Goal: Information Seeking & Learning: Learn about a topic

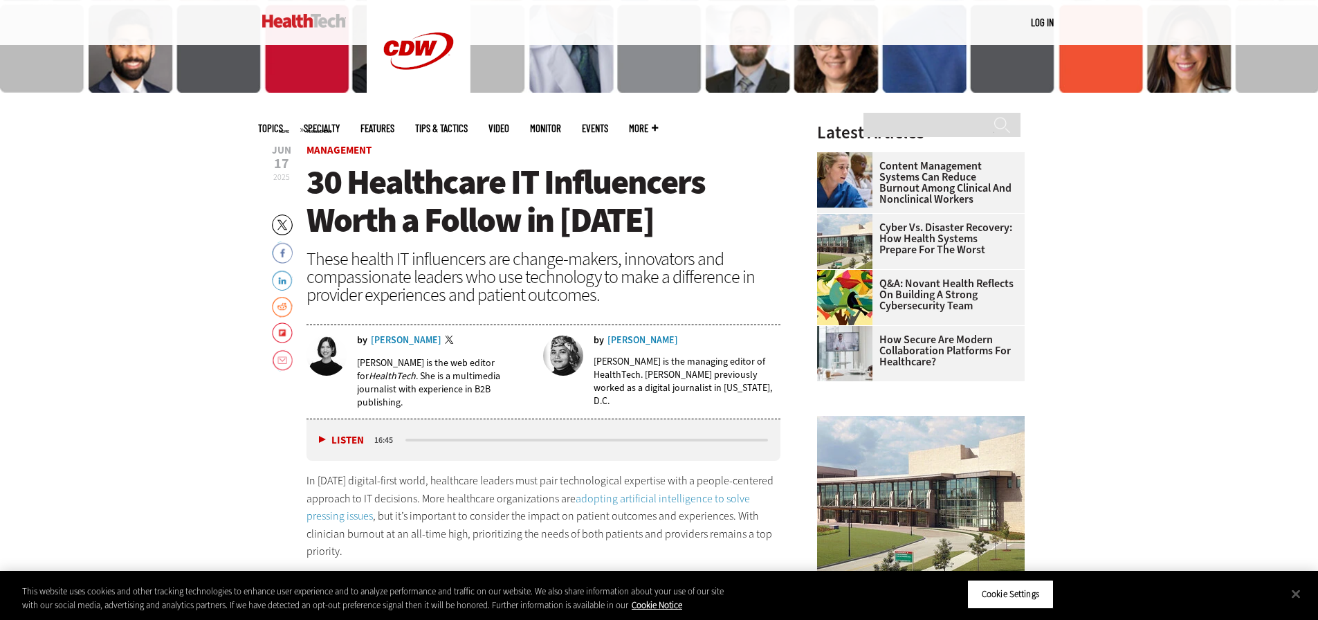
scroll to position [484, 0]
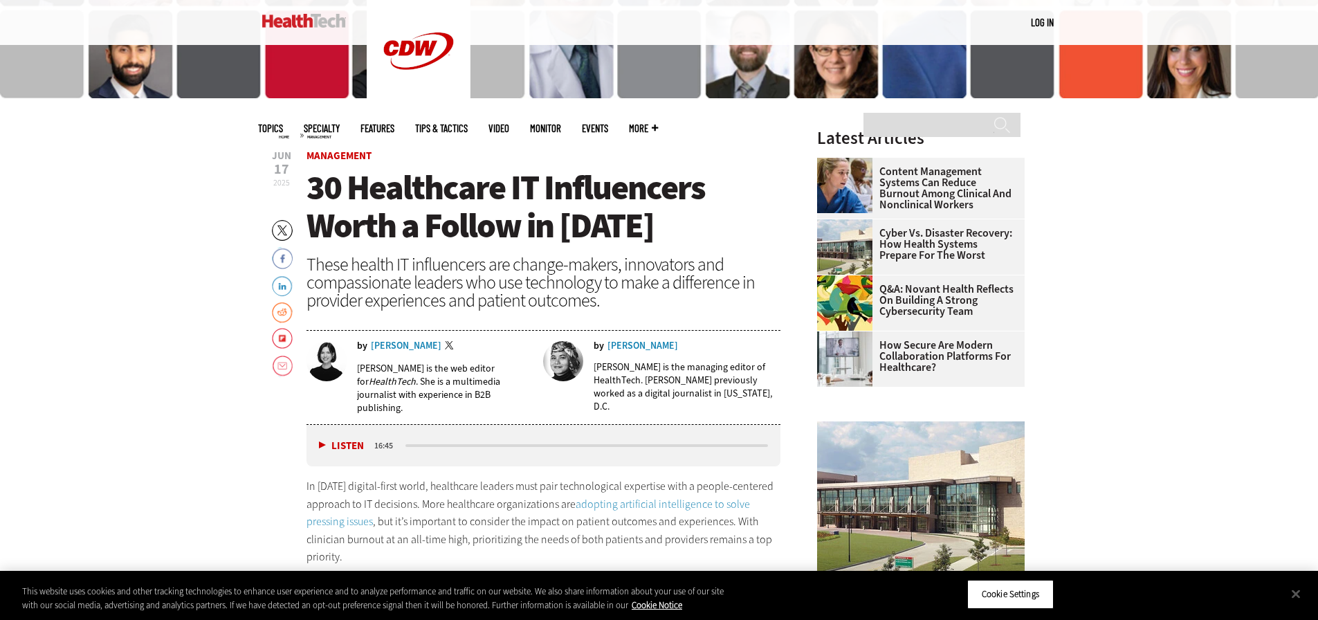
click at [324, 443] on button "Listen" at bounding box center [341, 446] width 45 height 10
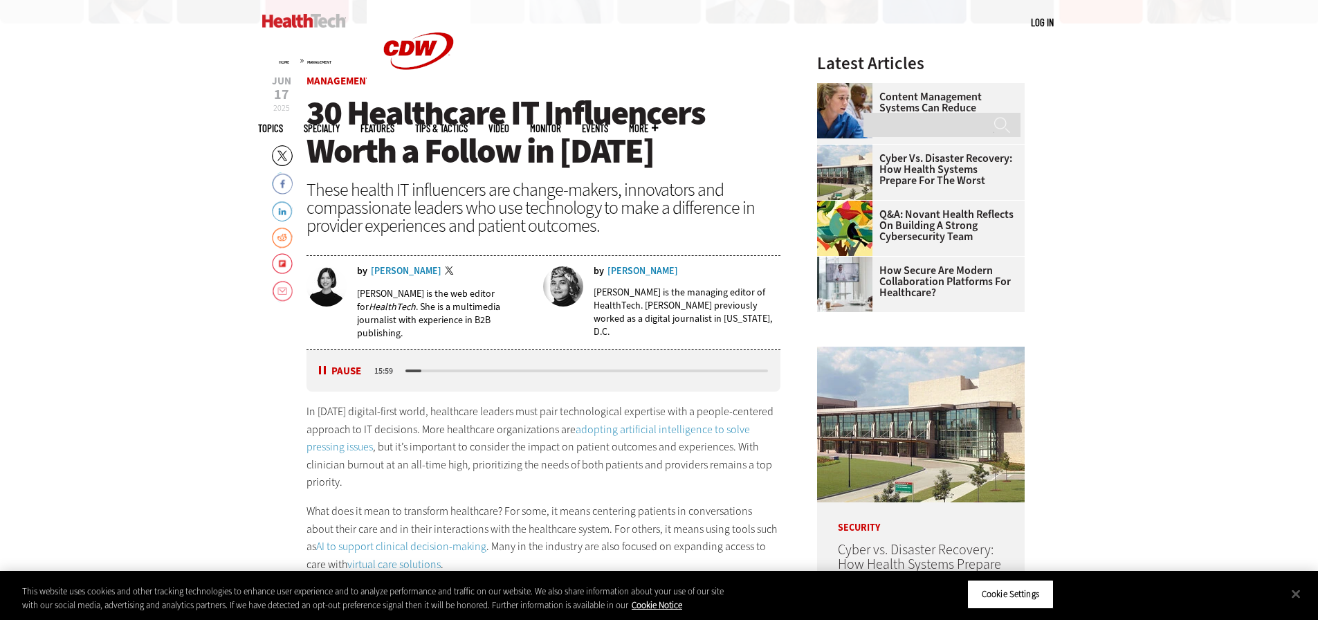
scroll to position [553, 0]
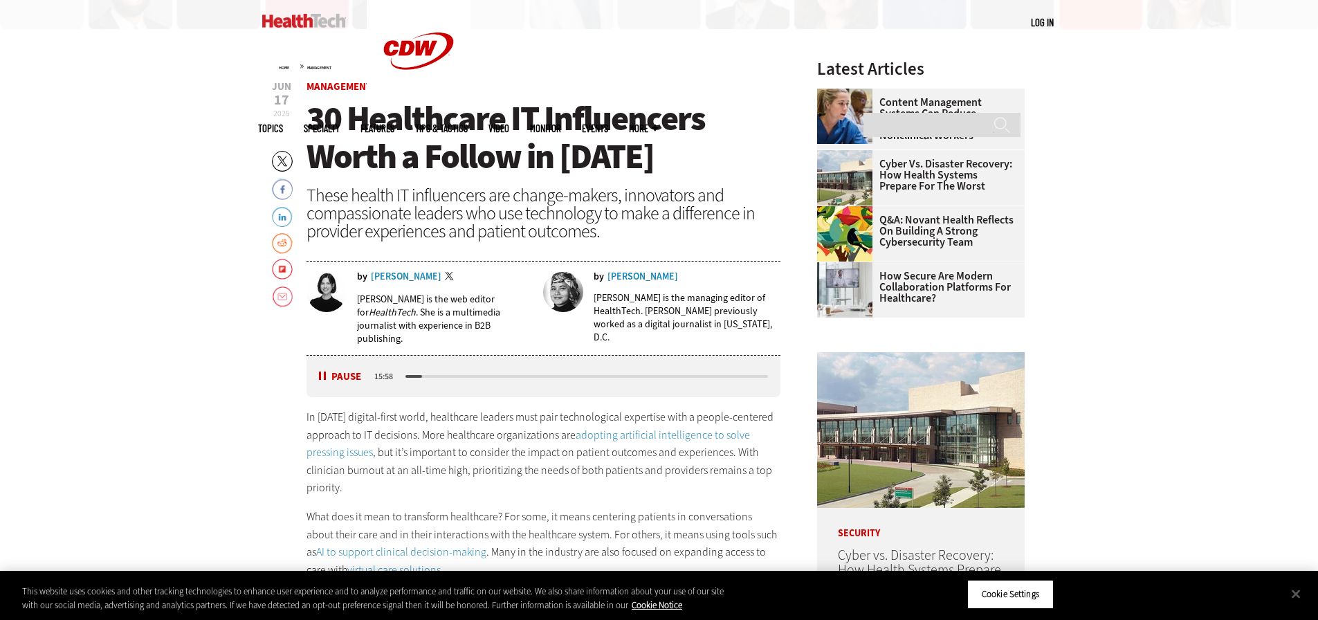
click at [317, 371] on div "Listen Pause" at bounding box center [344, 376] width 55 height 15
click at [327, 374] on button "Pause" at bounding box center [340, 376] width 43 height 10
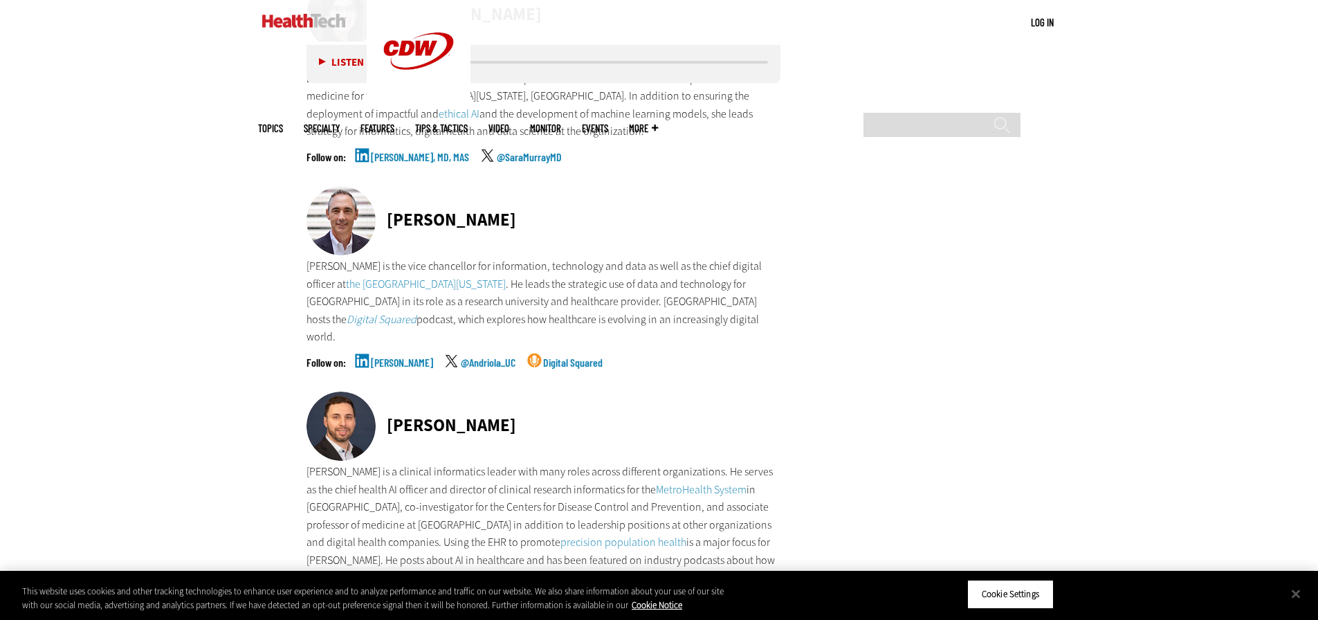
scroll to position [2974, 0]
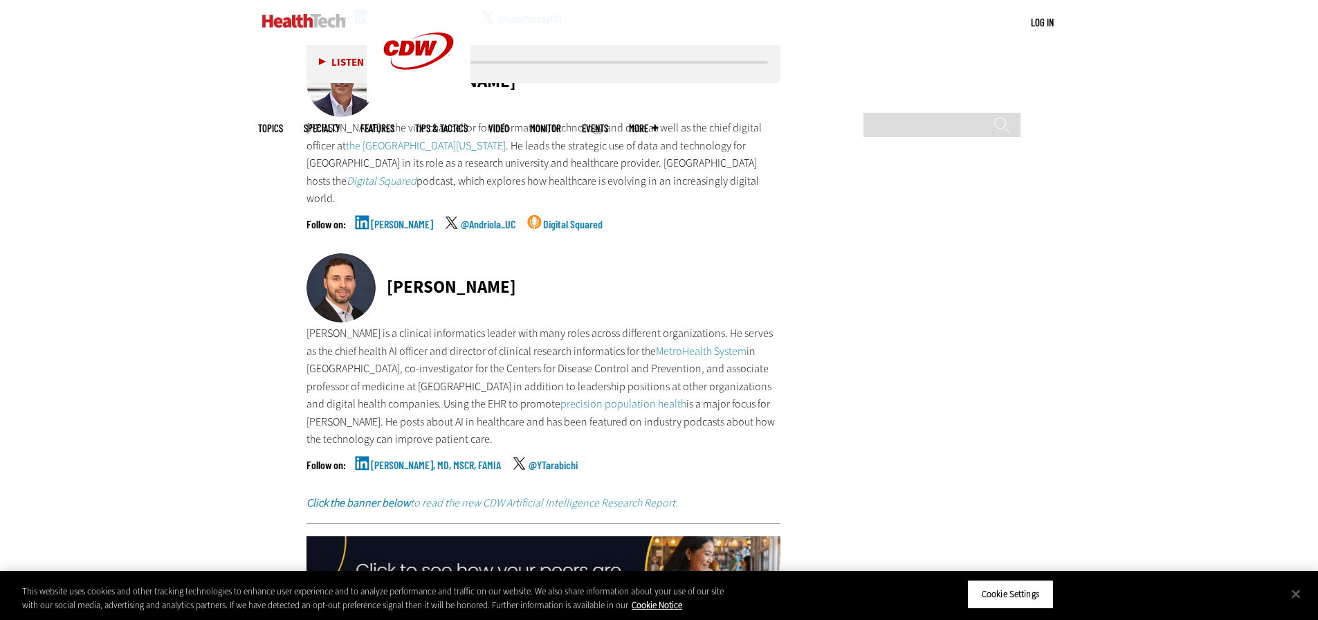
click at [385, 219] on link "[PERSON_NAME]" at bounding box center [402, 236] width 62 height 35
click at [432, 459] on link "[PERSON_NAME], MD, MSCR, FAMIA" at bounding box center [436, 476] width 130 height 35
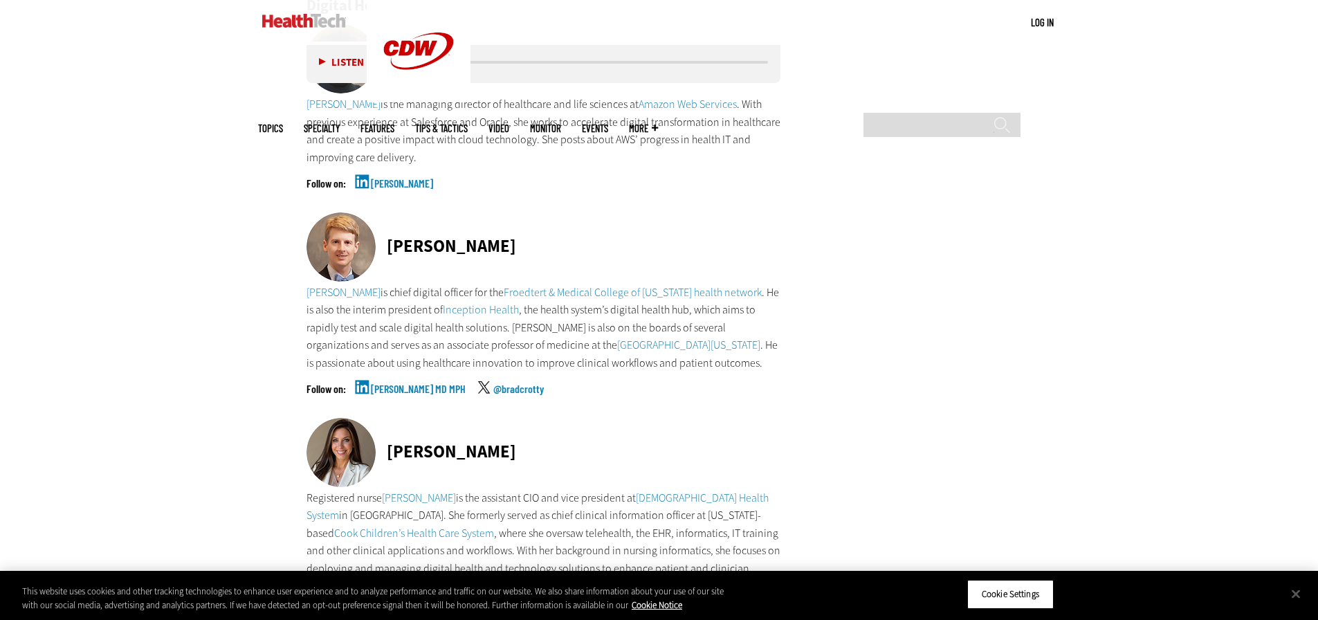
scroll to position [3666, 0]
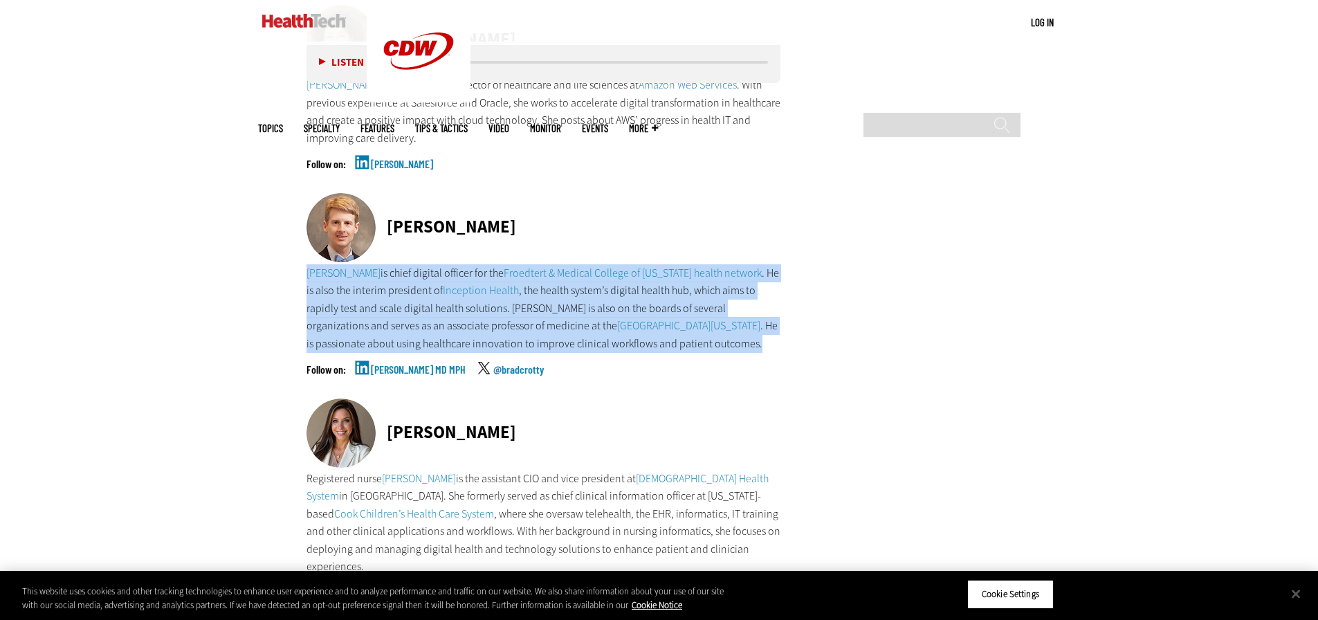
drag, startPoint x: 677, startPoint y: 329, endPoint x: 306, endPoint y: 259, distance: 378.1
click at [306, 264] on p "[PERSON_NAME] is chief digital officer for the Froedtert & Medical College of […" at bounding box center [543, 308] width 475 height 89
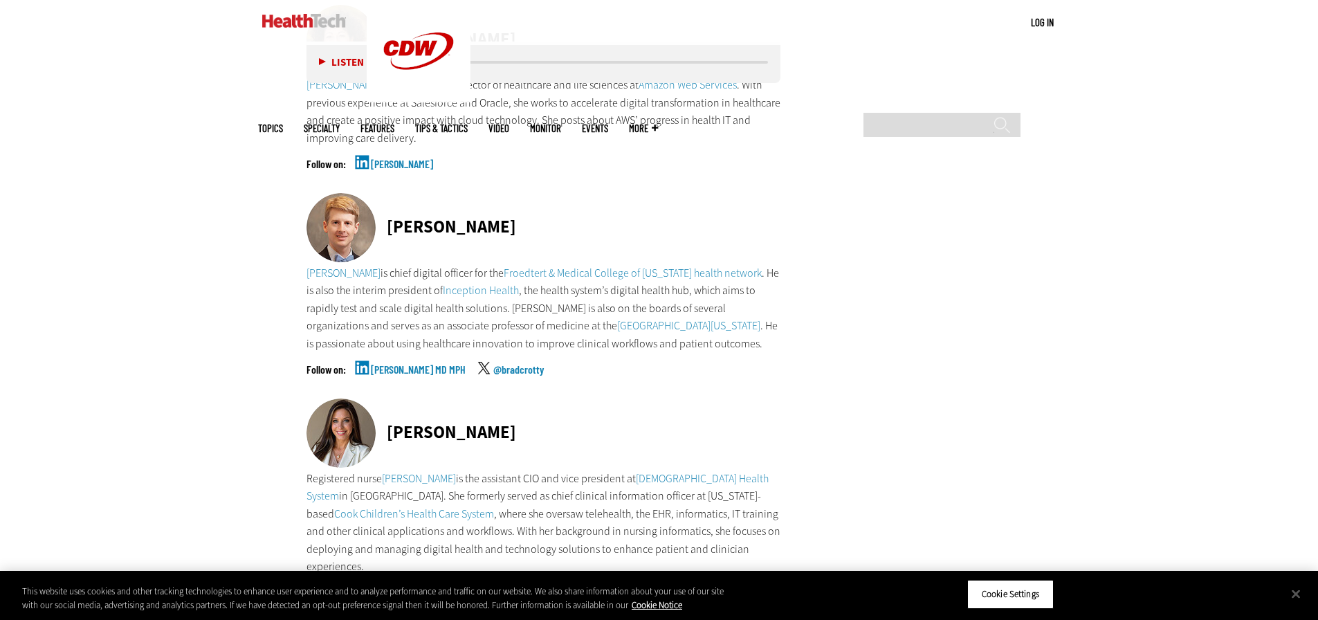
click at [677, 398] on div "[PERSON_NAME]" at bounding box center [543, 433] width 475 height 71
click at [1290, 587] on button "Close" at bounding box center [1295, 593] width 30 height 30
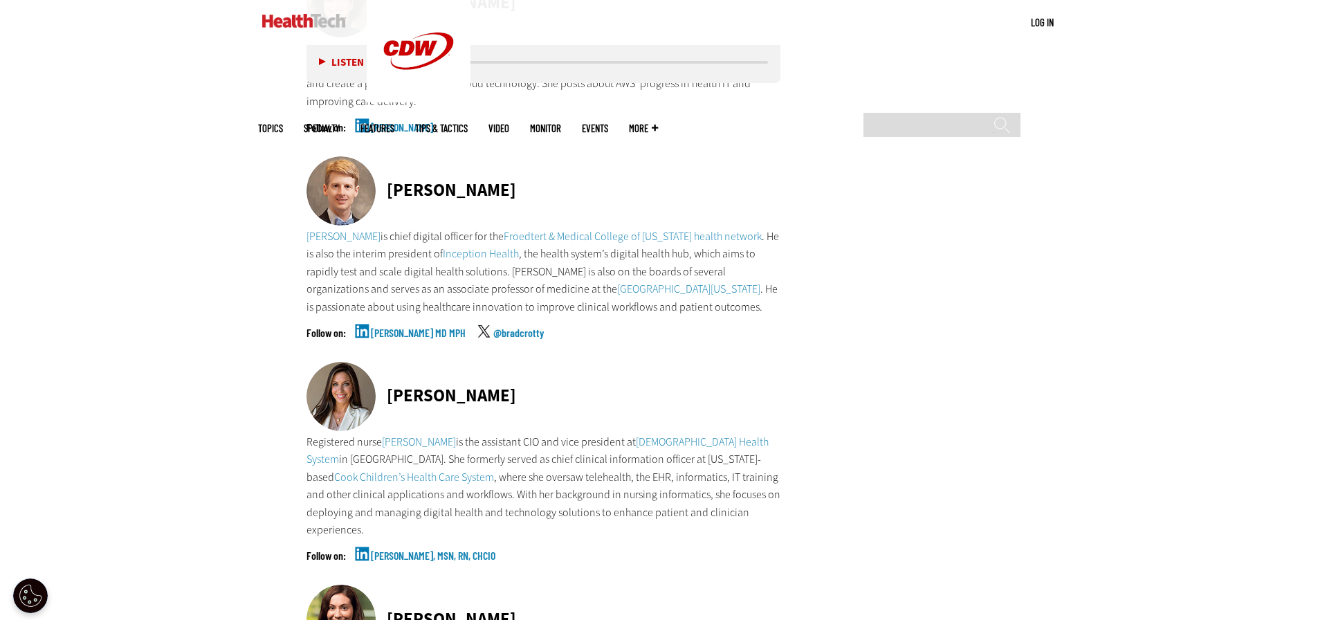
scroll to position [3735, 0]
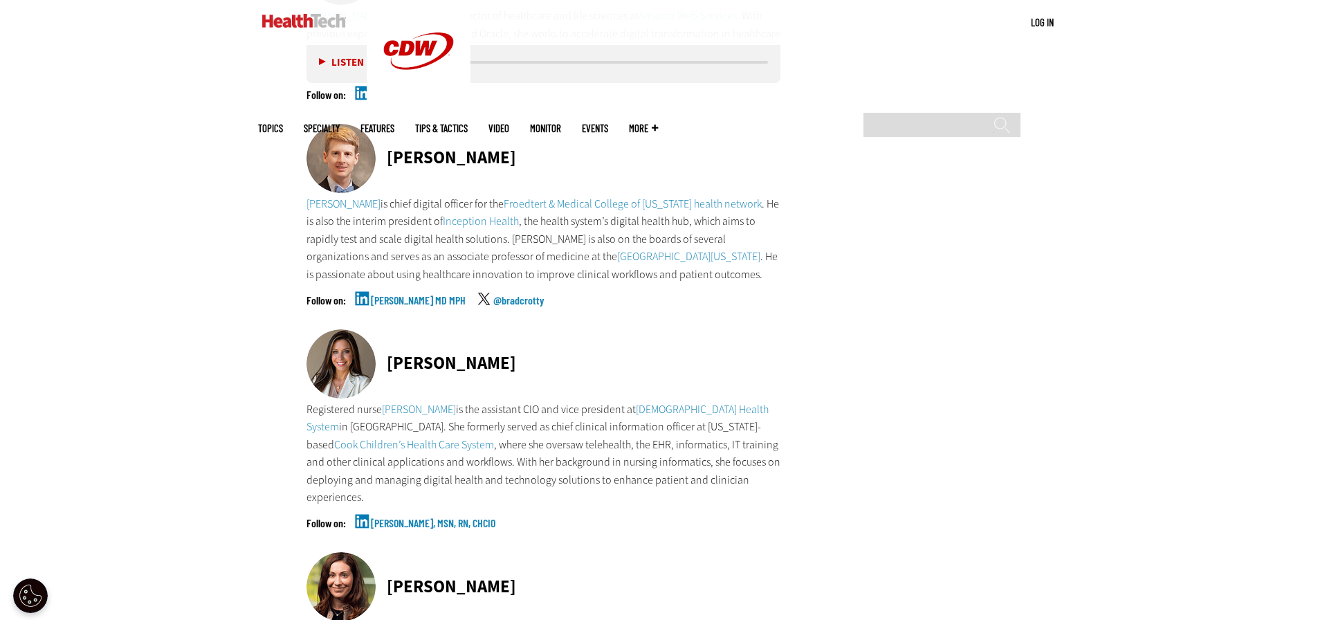
click at [434, 295] on link "[PERSON_NAME] MD MPH" at bounding box center [418, 312] width 95 height 35
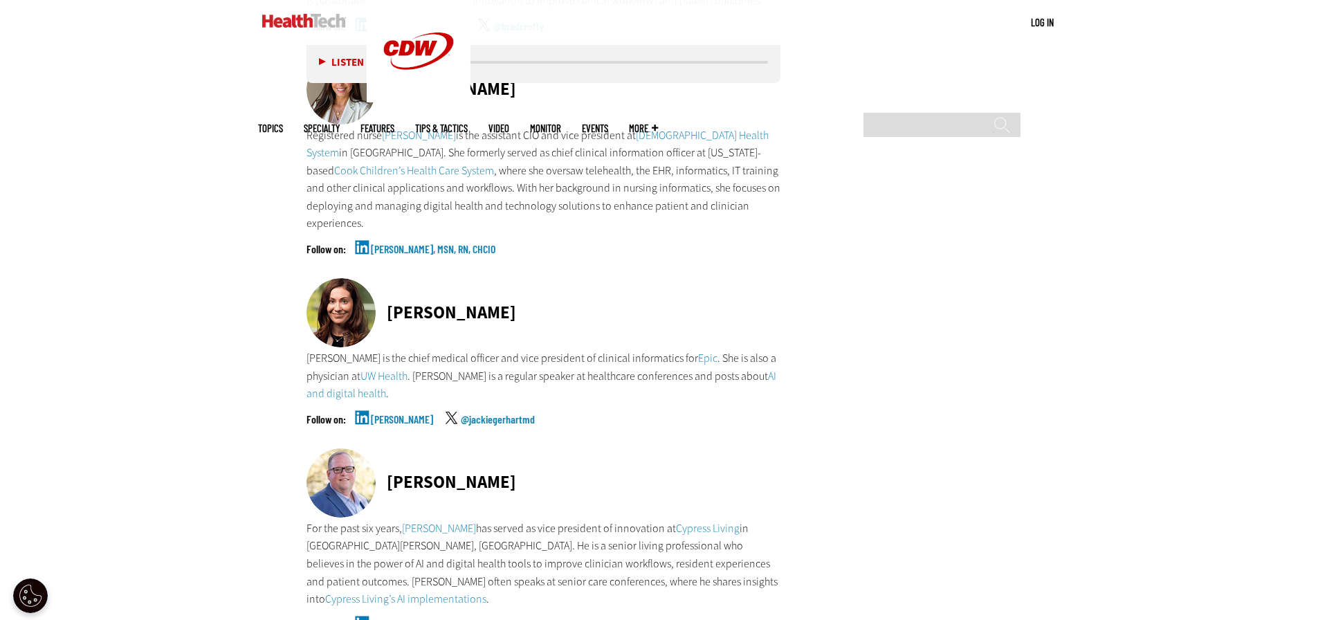
scroll to position [4012, 0]
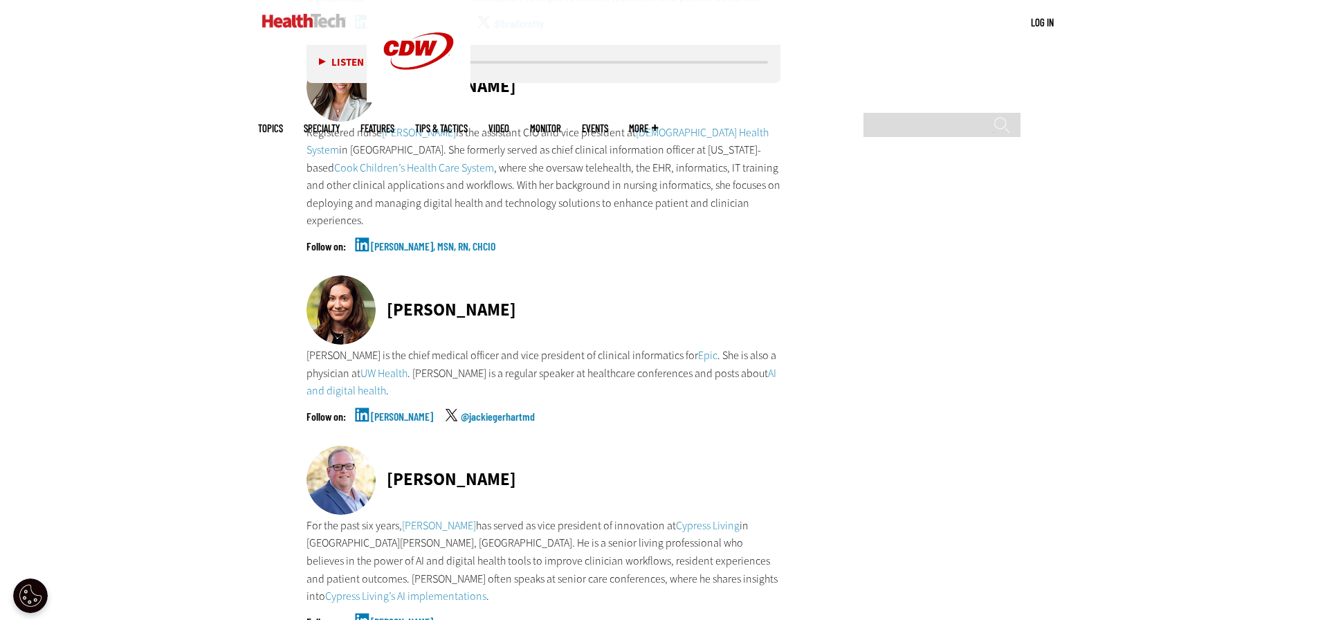
click at [397, 411] on link "[PERSON_NAME]" at bounding box center [402, 428] width 62 height 35
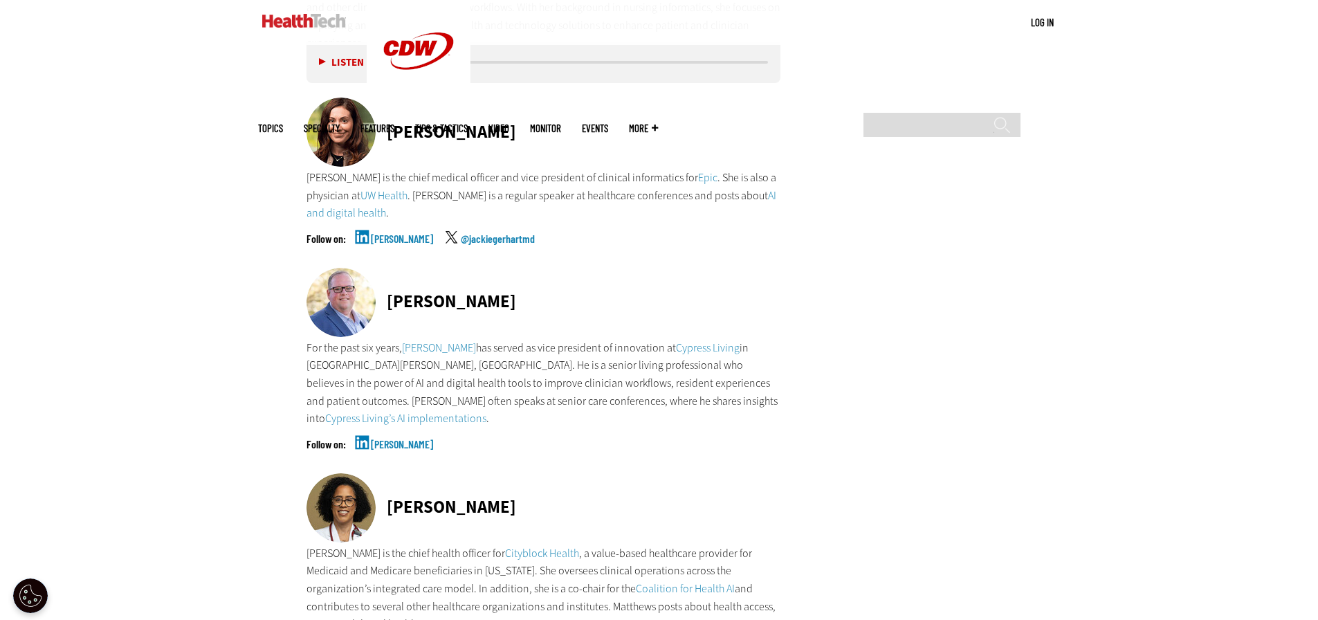
scroll to position [4219, 0]
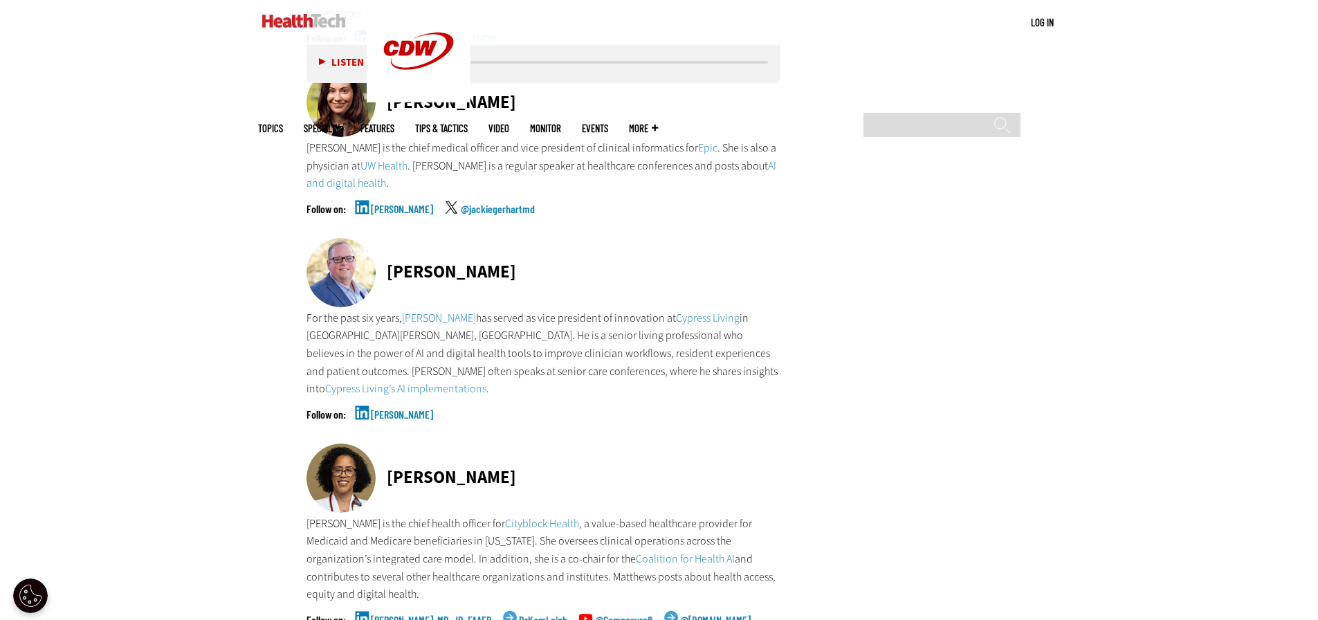
click at [406, 409] on link "[PERSON_NAME]" at bounding box center [402, 426] width 62 height 35
click at [412, 409] on link "[PERSON_NAME]" at bounding box center [402, 426] width 62 height 35
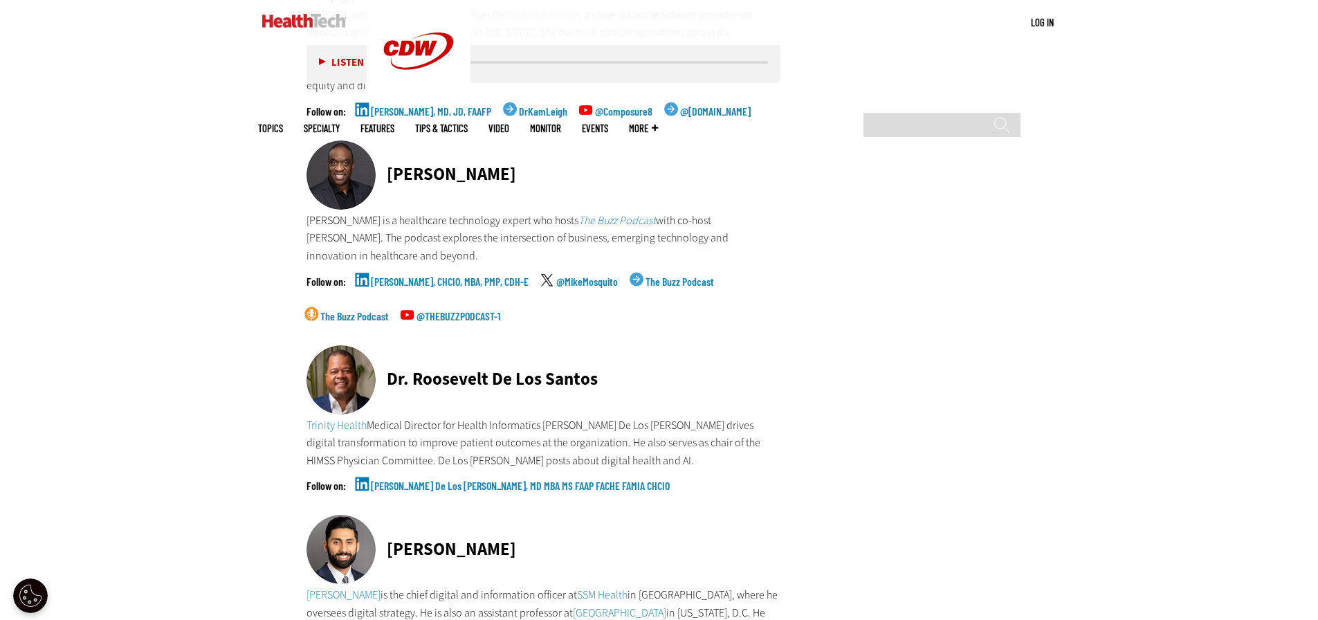
scroll to position [4704, 0]
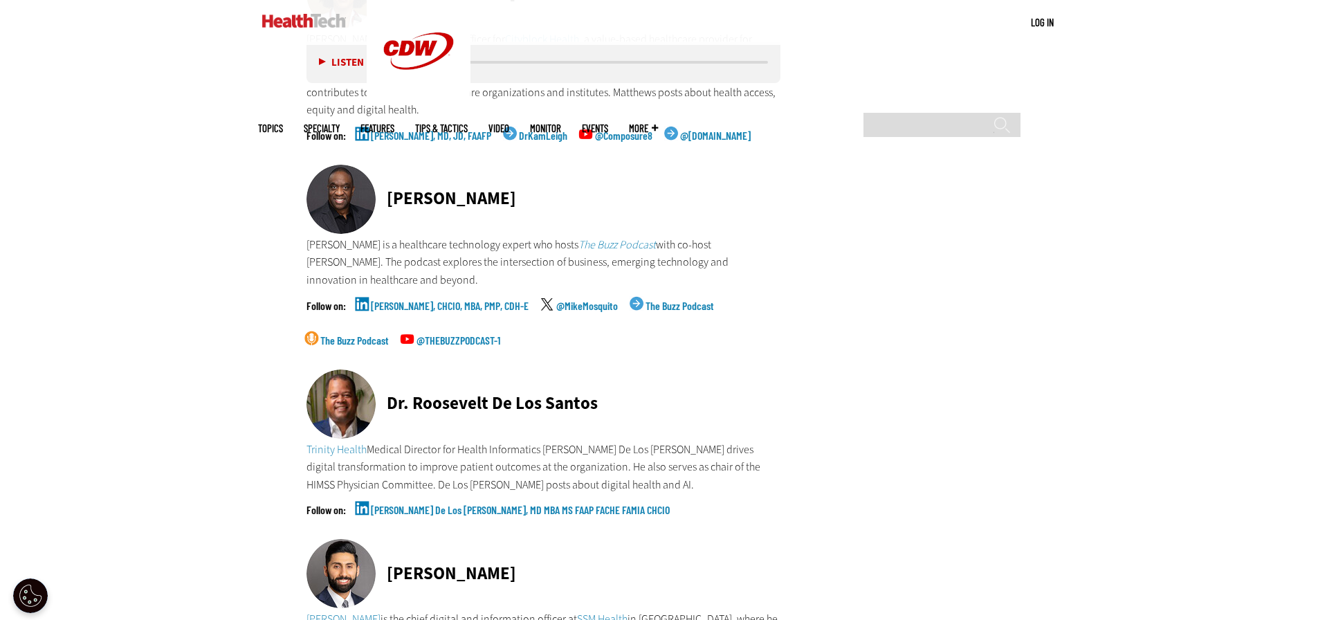
click at [452, 300] on link "[PERSON_NAME], CHCIO, MBA, PMP, CDH-E" at bounding box center [450, 317] width 158 height 35
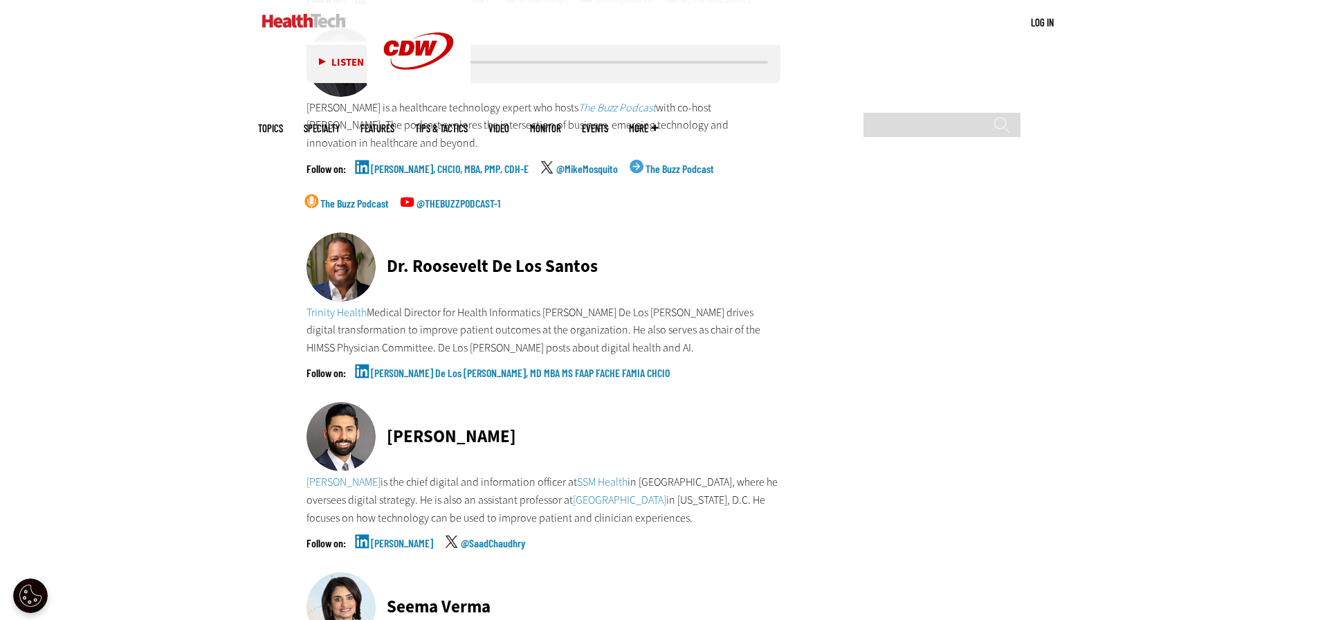
scroll to position [4842, 0]
click at [431, 366] on link "[PERSON_NAME] De Los [PERSON_NAME], MD MBA MS FAAP FACHE FAMIA CHCIO" at bounding box center [520, 383] width 299 height 35
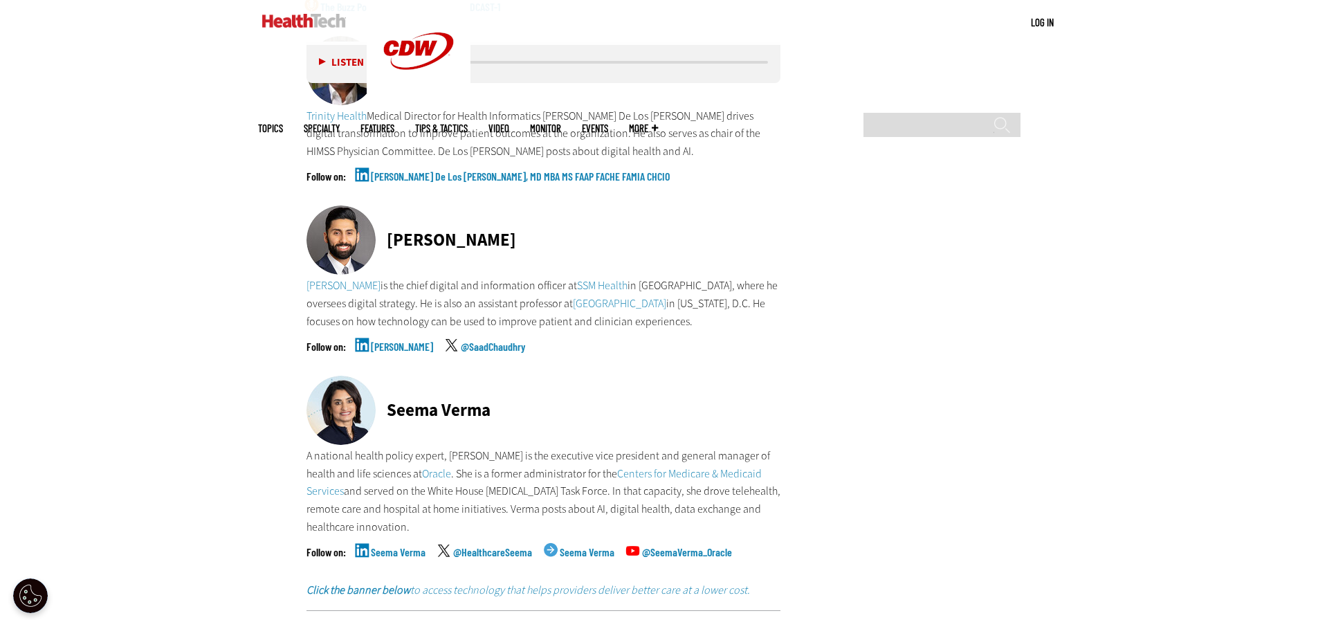
scroll to position [5049, 0]
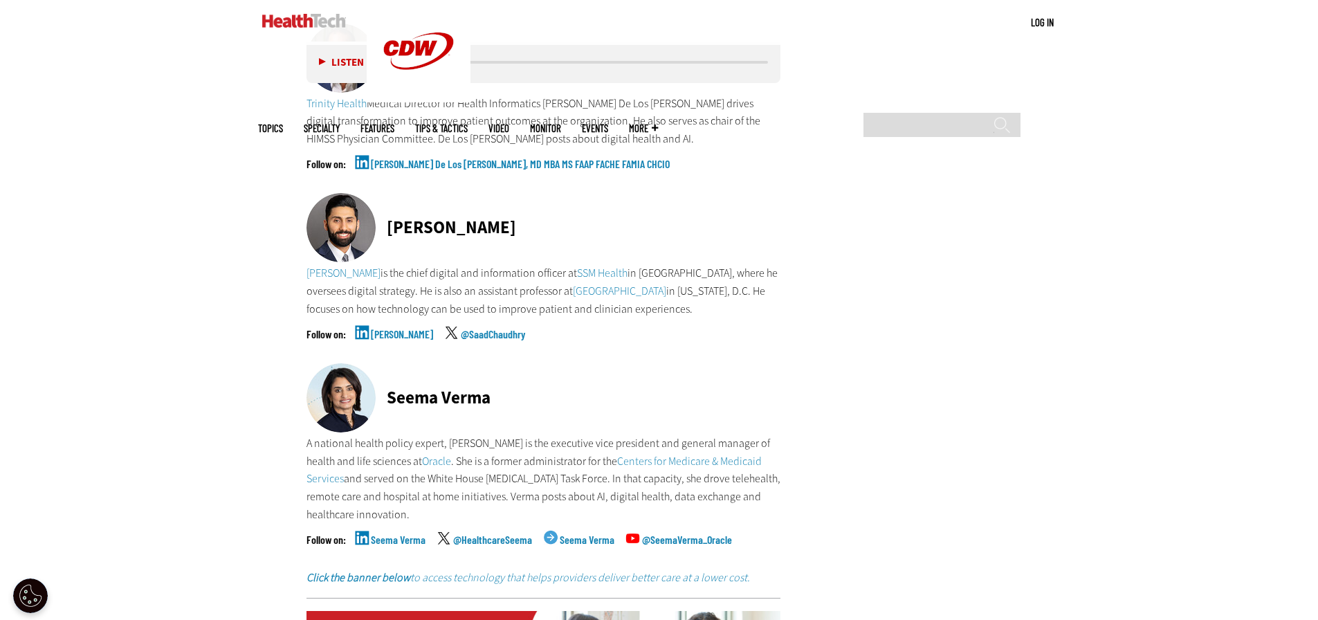
click at [372, 329] on link "[PERSON_NAME]" at bounding box center [402, 346] width 62 height 35
click at [400, 534] on link "Seema Verma" at bounding box center [398, 551] width 55 height 35
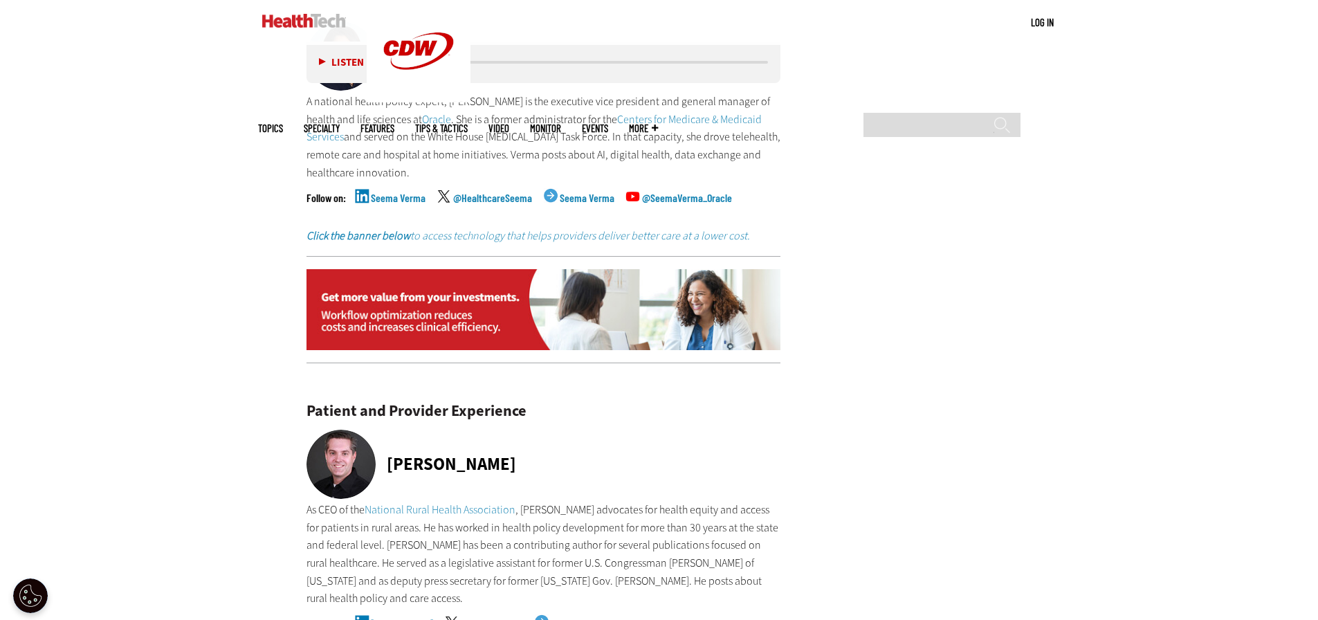
scroll to position [5672, 0]
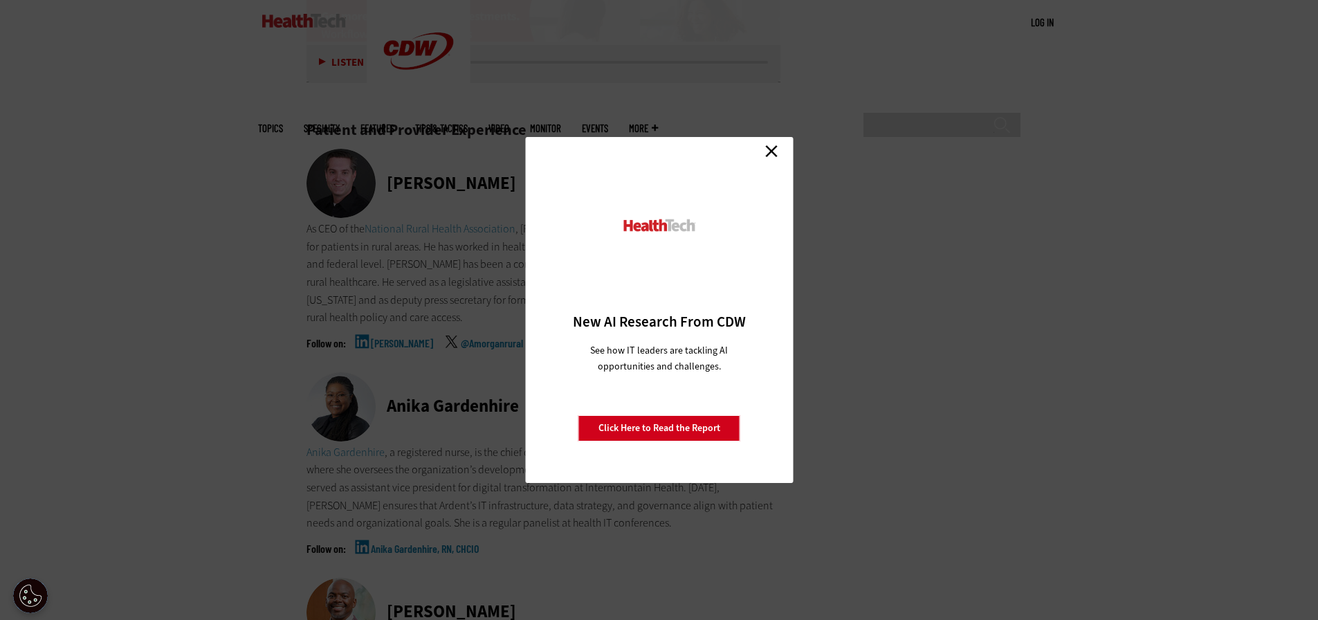
click at [777, 150] on link "Close" at bounding box center [771, 150] width 21 height 21
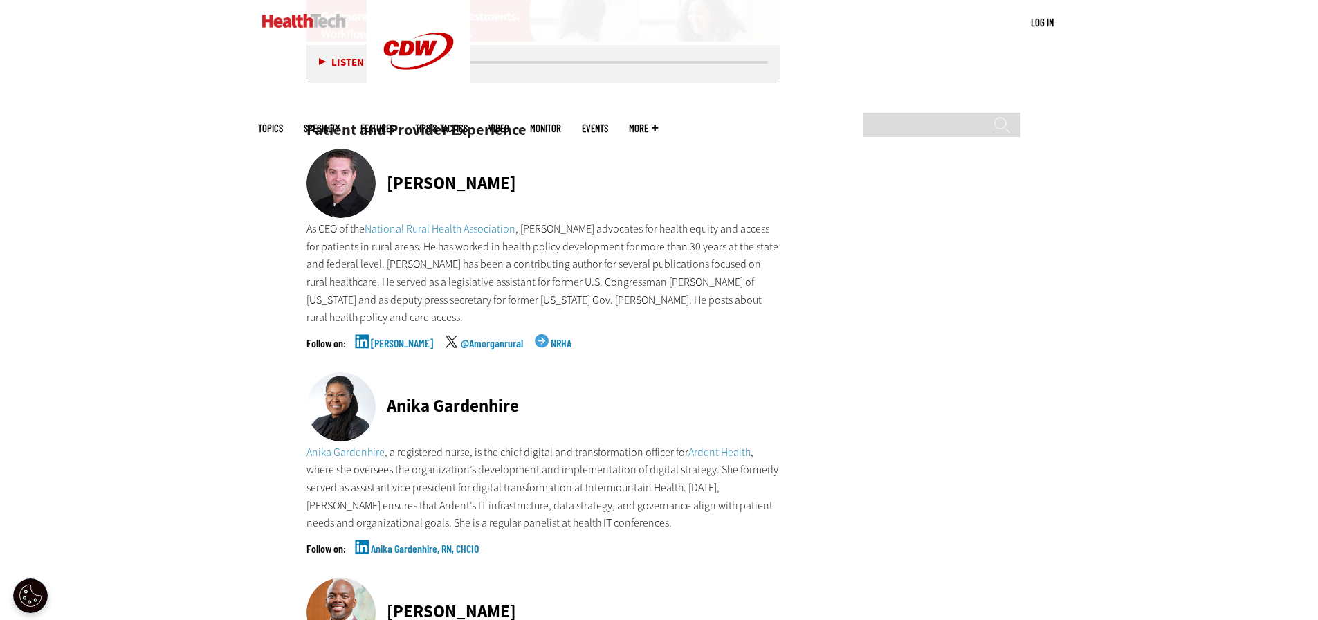
click at [398, 338] on link "[PERSON_NAME]" at bounding box center [402, 355] width 62 height 35
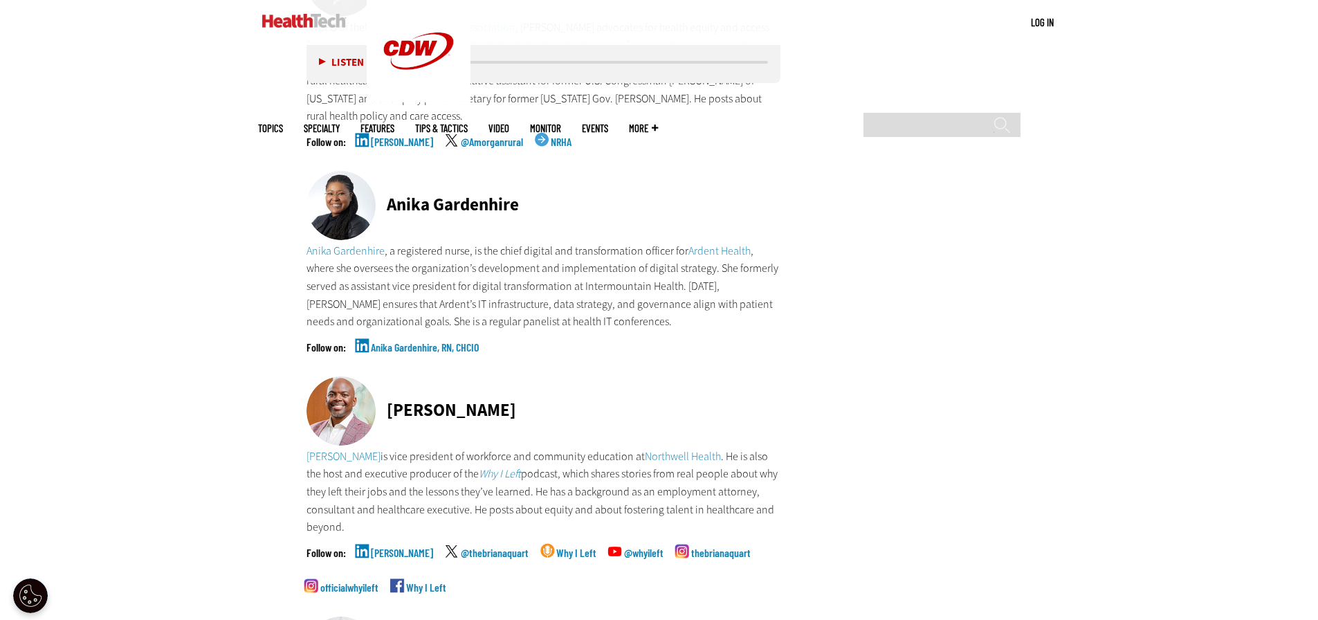
scroll to position [5879, 0]
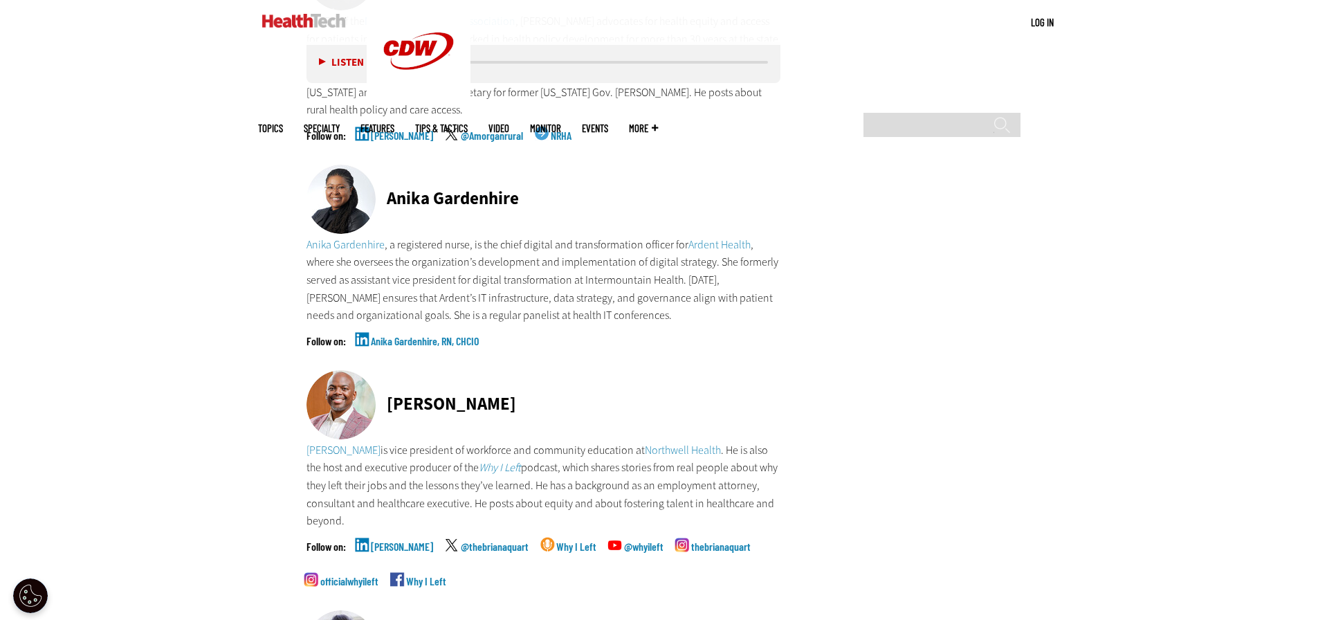
click at [418, 335] on link "Anika Gardenhire, RN, CHCIO" at bounding box center [425, 352] width 108 height 35
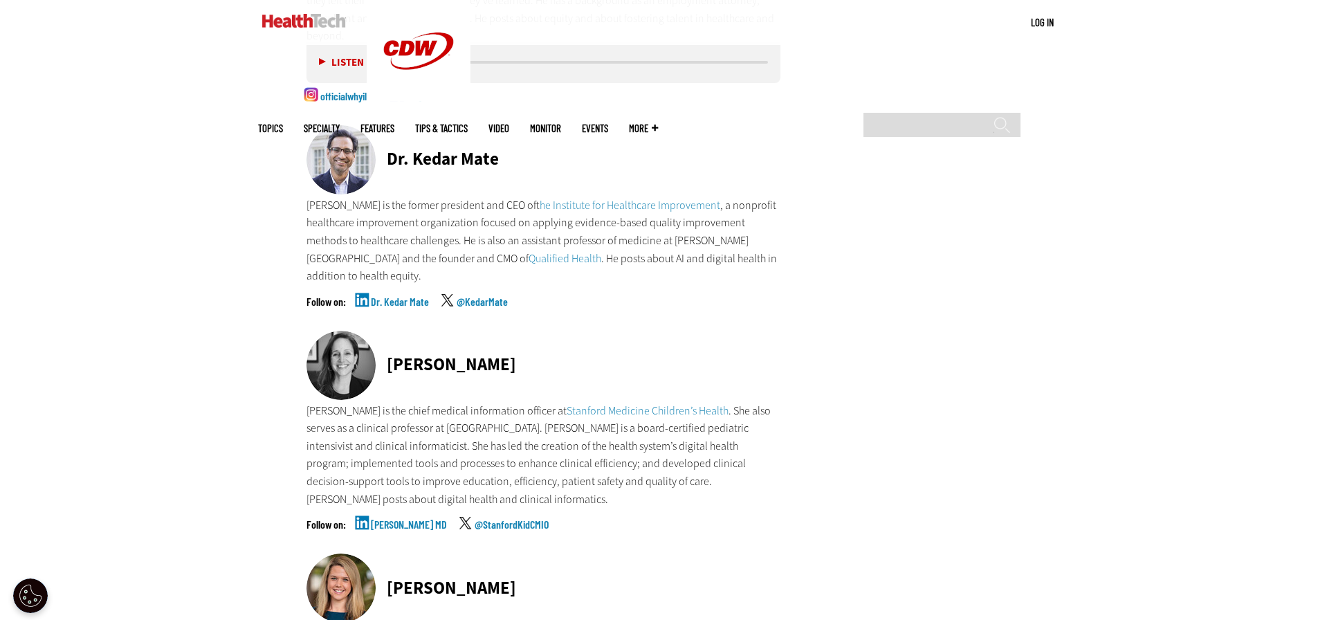
scroll to position [6364, 0]
click at [402, 297] on link "Dr. Kedar Mate" at bounding box center [400, 314] width 58 height 35
click at [412, 519] on link "[PERSON_NAME] MD" at bounding box center [409, 536] width 76 height 35
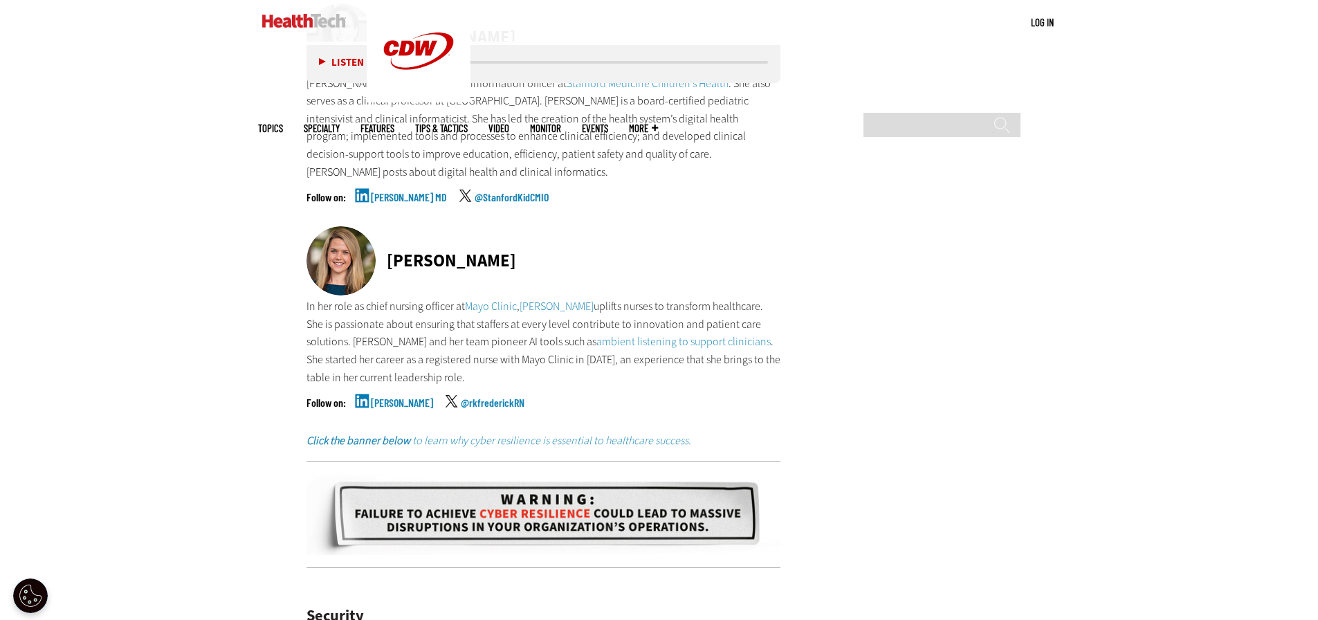
scroll to position [6710, 0]
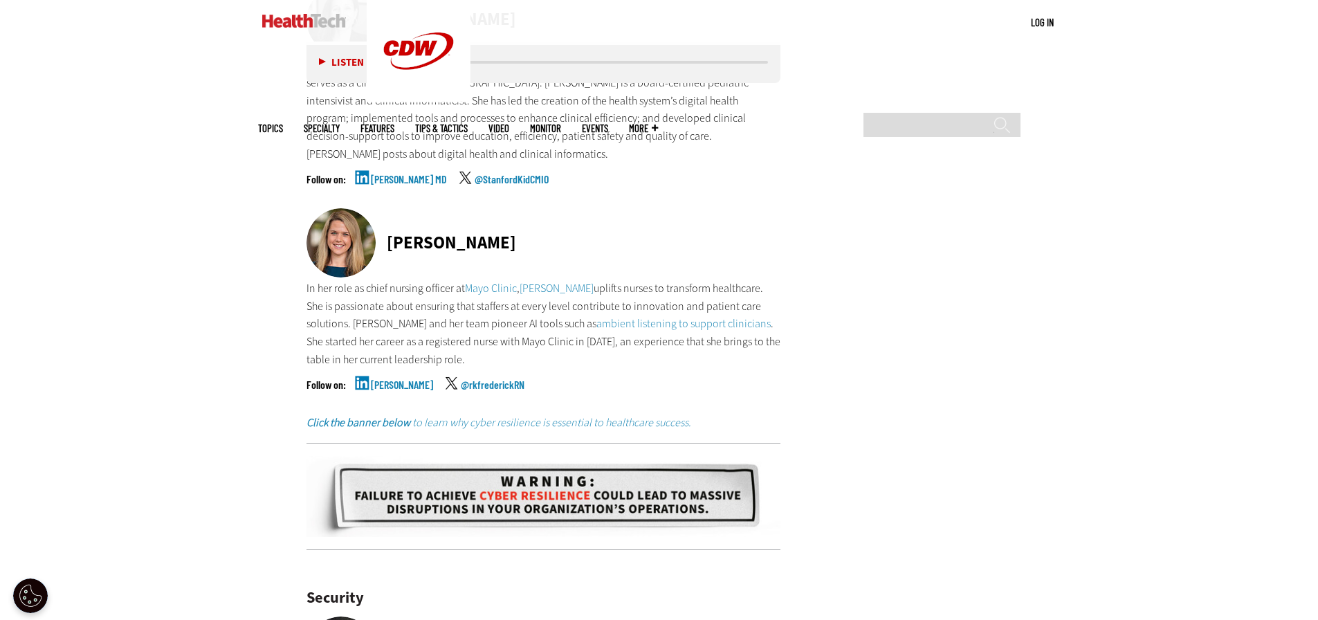
click at [414, 379] on link "[PERSON_NAME]" at bounding box center [402, 396] width 62 height 35
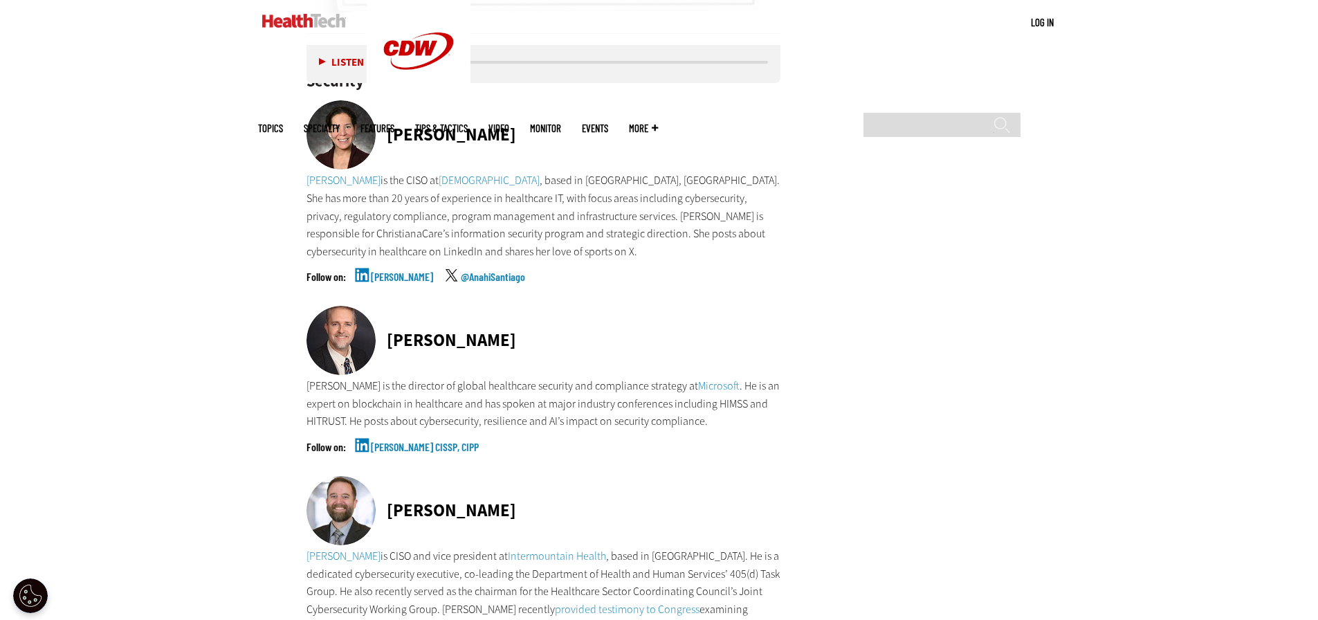
scroll to position [7263, 0]
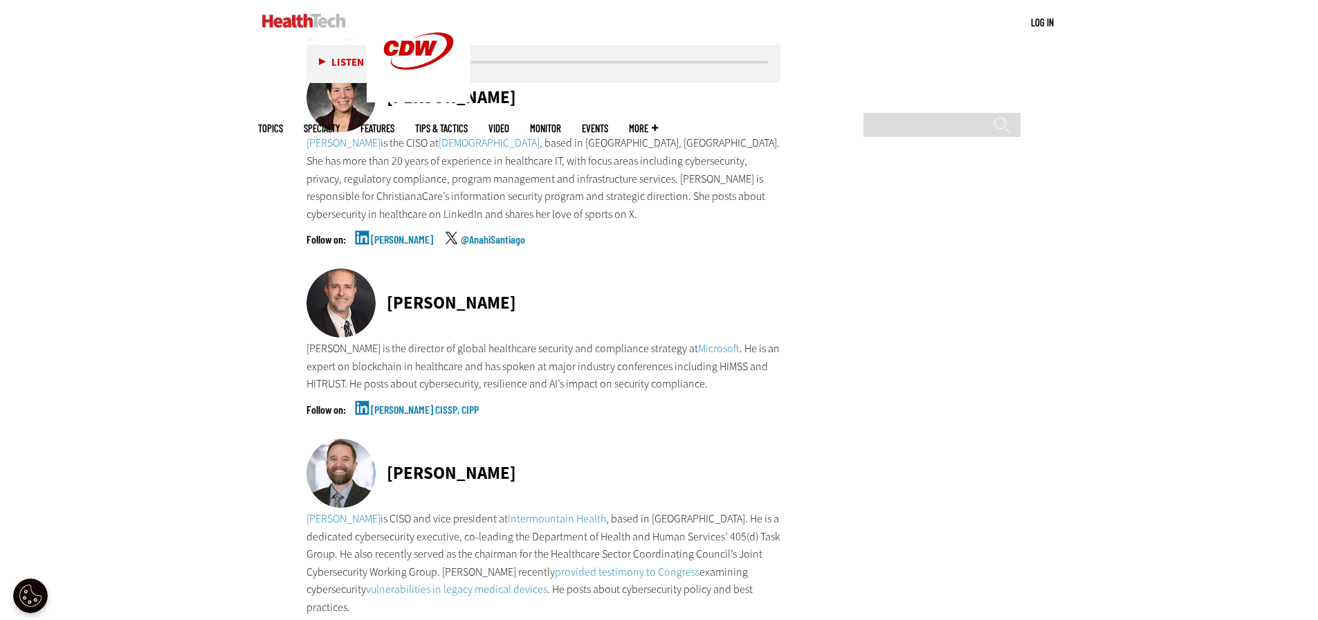
click at [401, 234] on link "[PERSON_NAME]" at bounding box center [402, 251] width 62 height 35
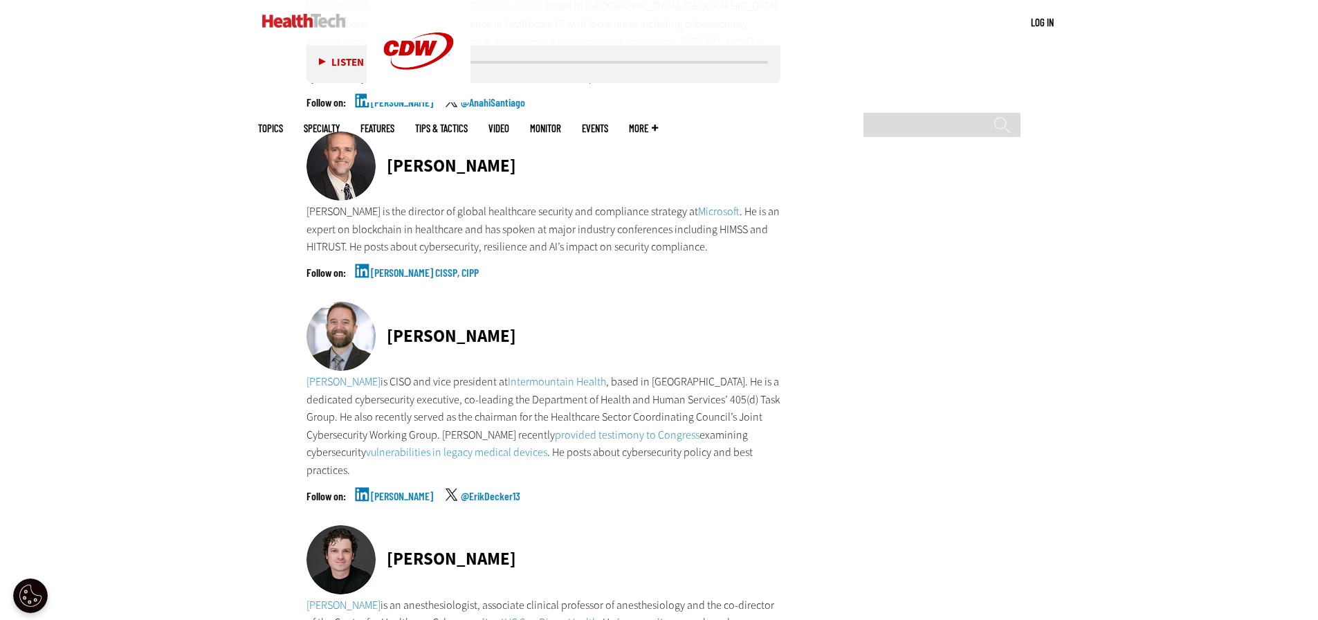
scroll to position [7401, 0]
click at [388, 489] on link "[PERSON_NAME]" at bounding box center [402, 506] width 62 height 35
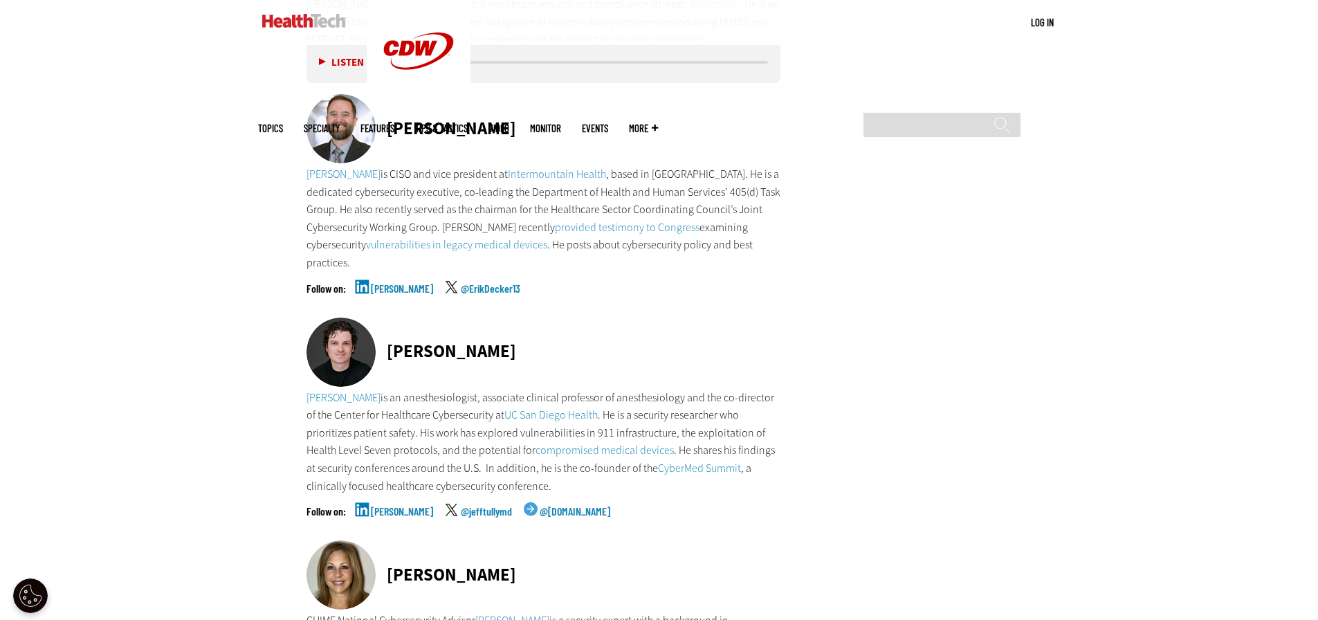
scroll to position [7609, 0]
click at [385, 504] on link "[PERSON_NAME]" at bounding box center [402, 521] width 62 height 35
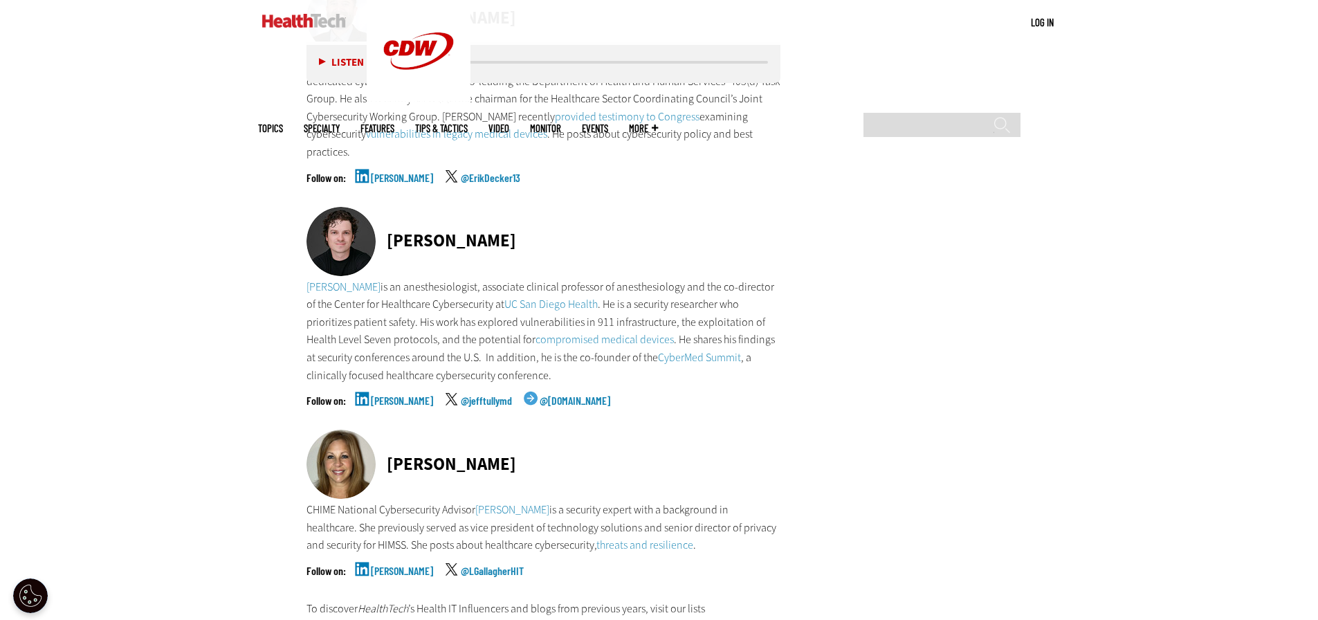
scroll to position [7955, 0]
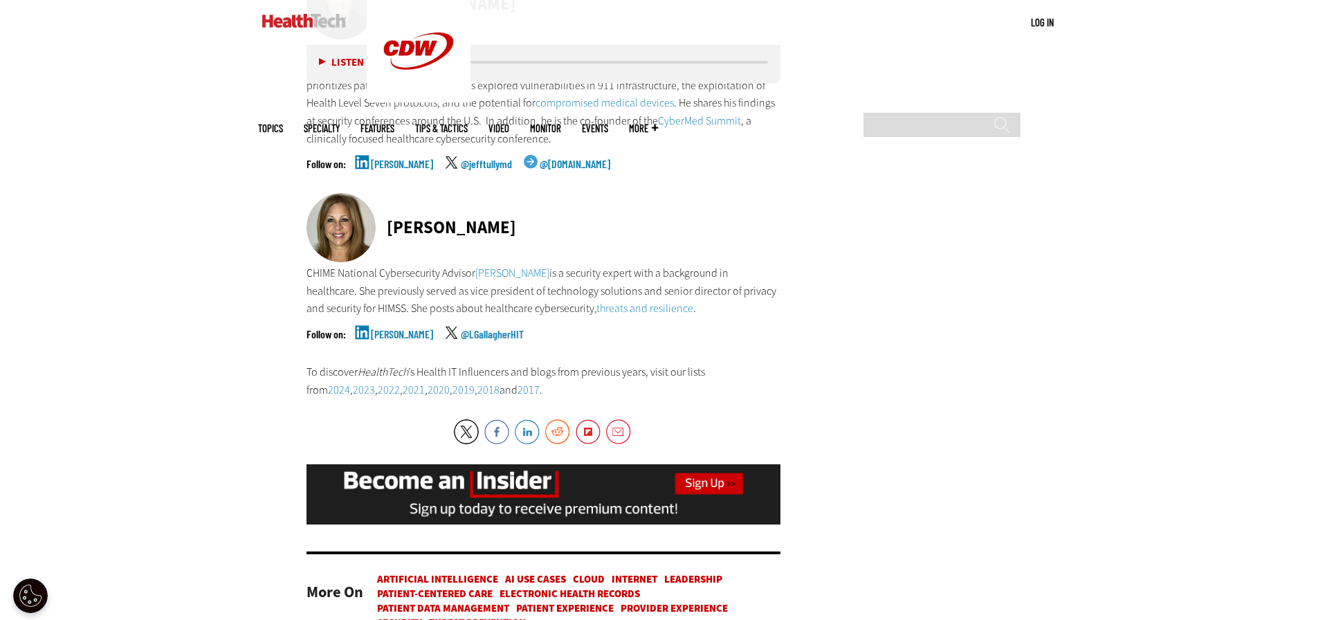
click at [391, 329] on link "[PERSON_NAME]" at bounding box center [402, 346] width 62 height 35
